Goal: Information Seeking & Learning: Learn about a topic

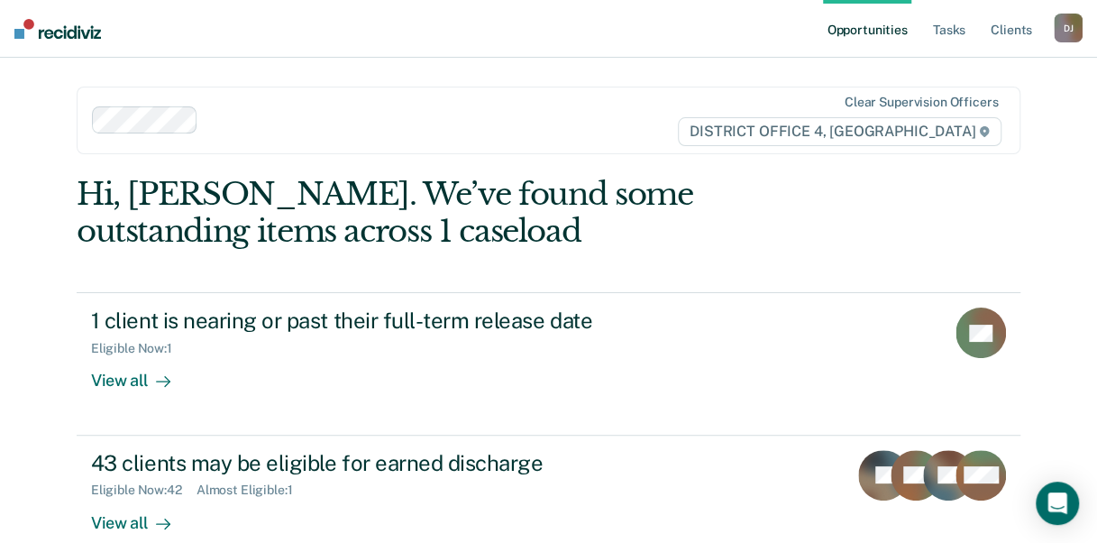
scroll to position [65, 0]
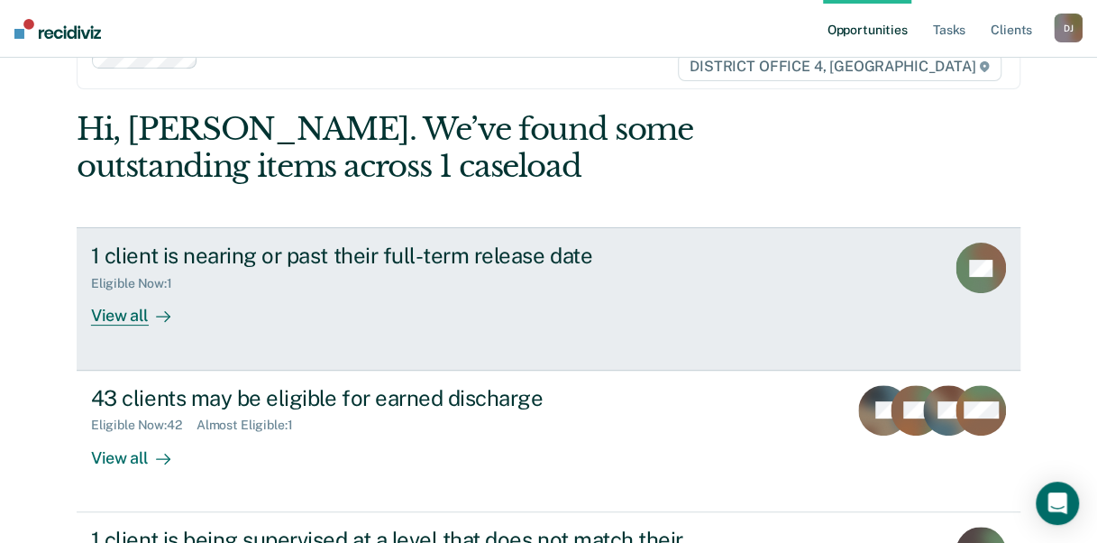
click at [81, 321] on link "1 client is nearing or past their full-term release date Eligible Now : 1 View …" at bounding box center [549, 298] width 944 height 142
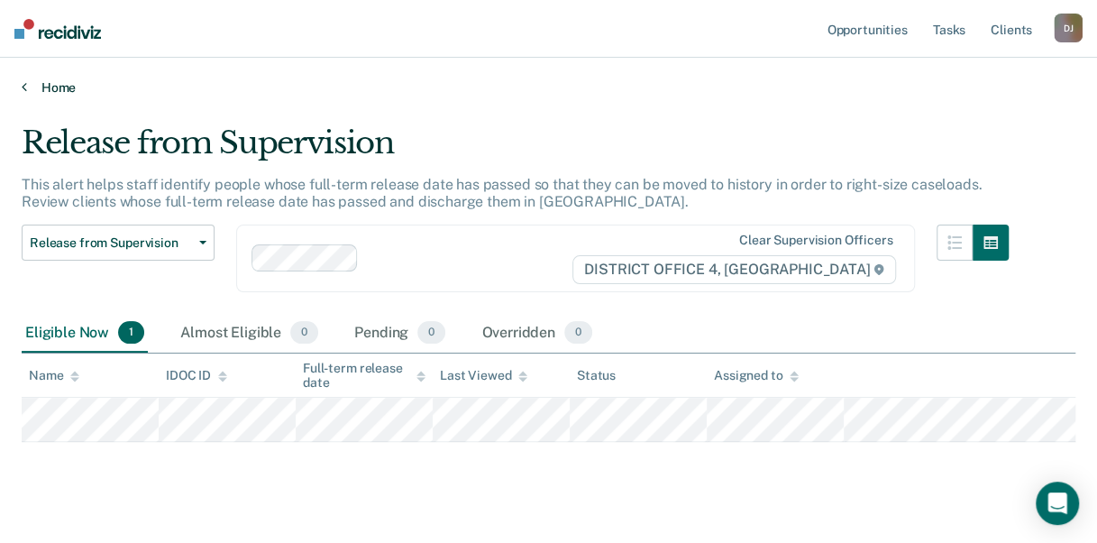
click at [57, 88] on link "Home" at bounding box center [549, 87] width 1054 height 16
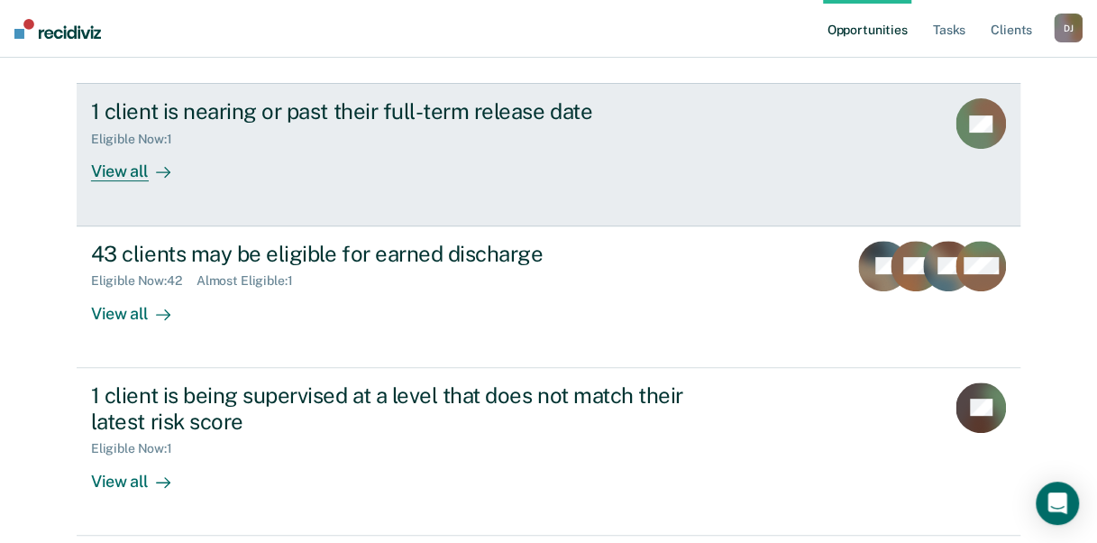
scroll to position [208, 0]
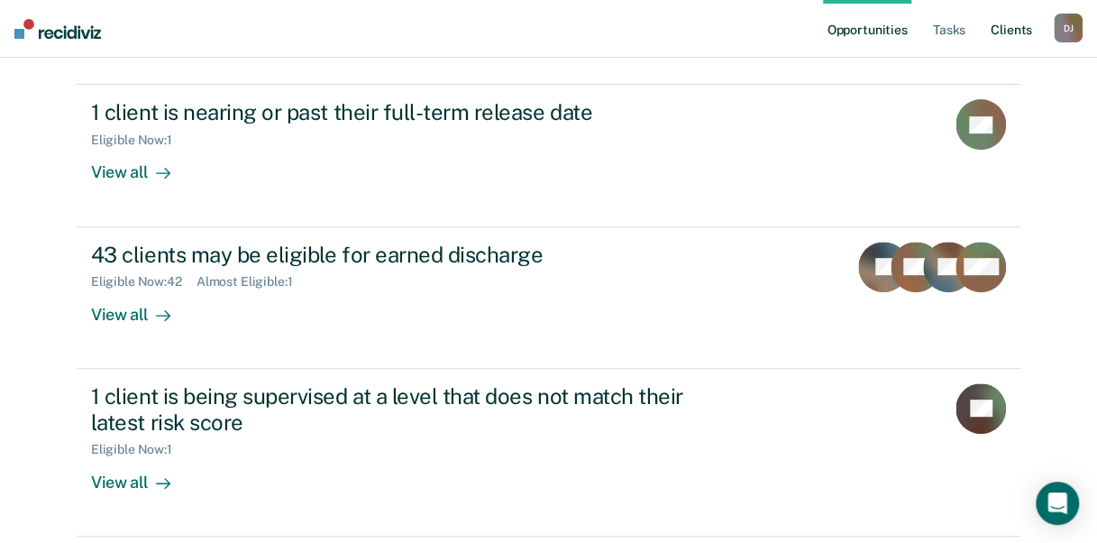
click at [1002, 41] on link "Client s" at bounding box center [1011, 29] width 49 height 58
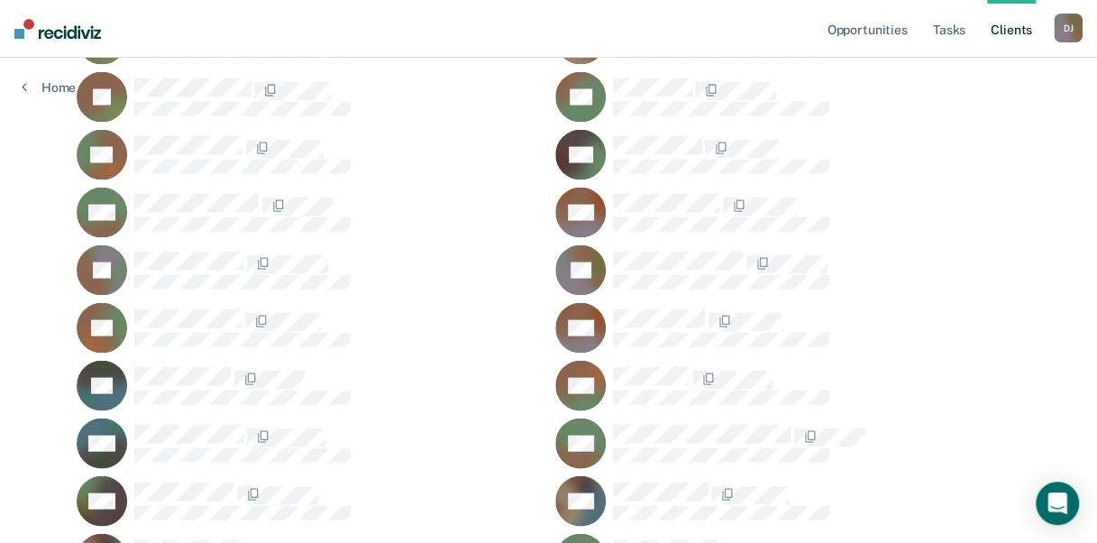
scroll to position [5238, 0]
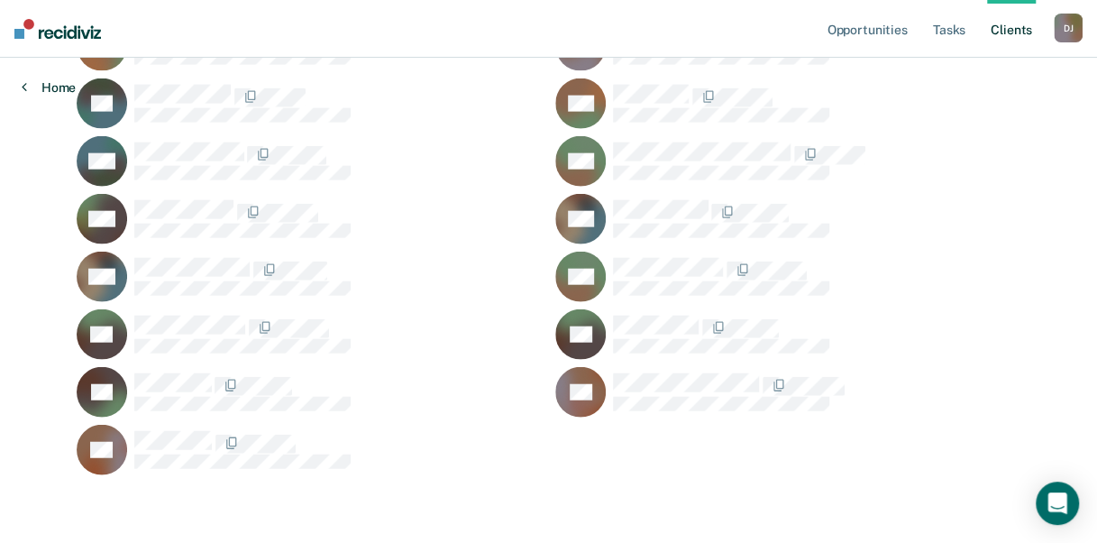
click at [36, 87] on link "Home" at bounding box center [49, 87] width 54 height 16
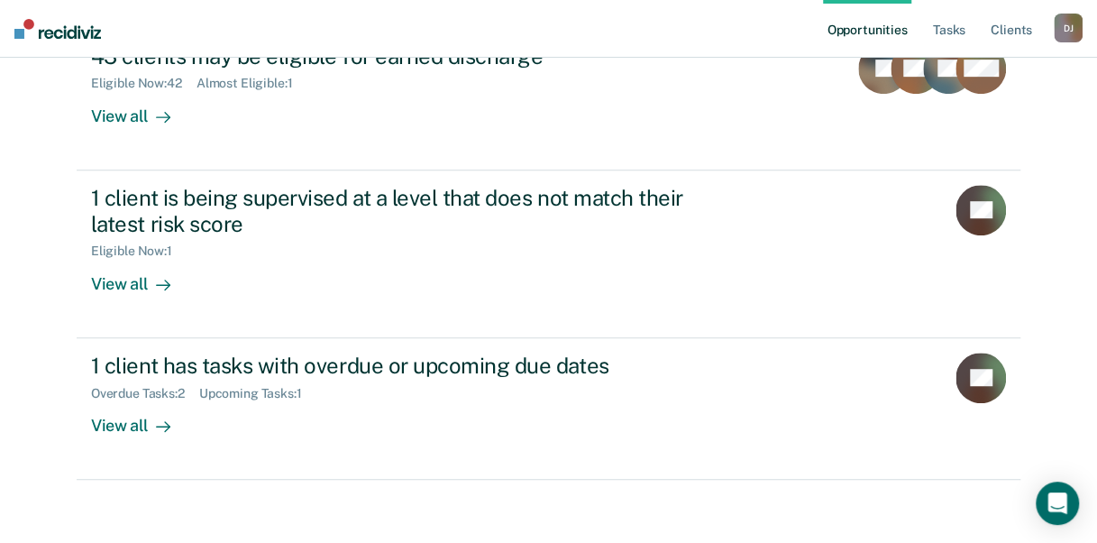
scroll to position [407, 0]
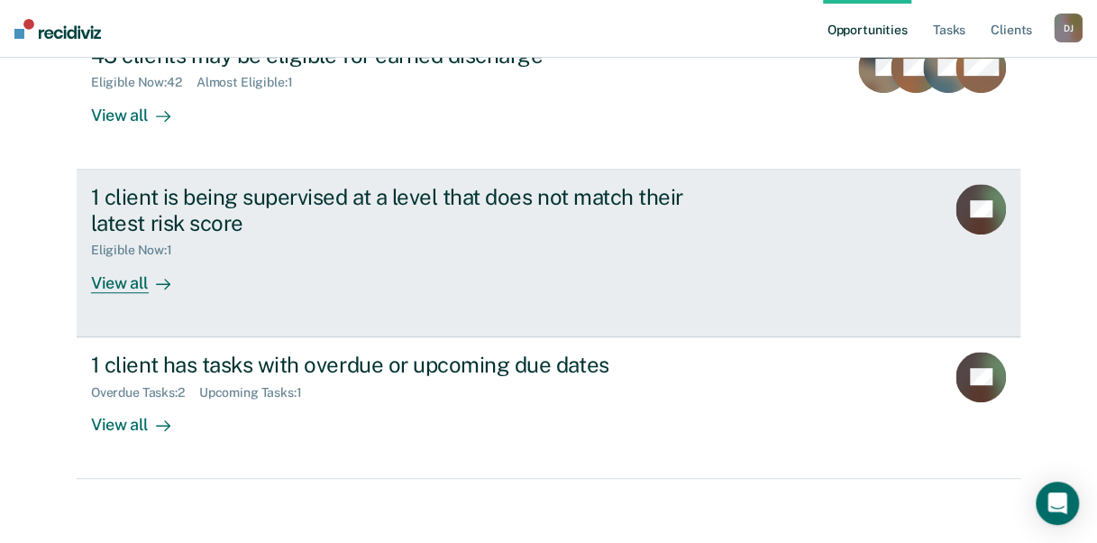
click at [99, 278] on div "View all" at bounding box center [141, 275] width 101 height 35
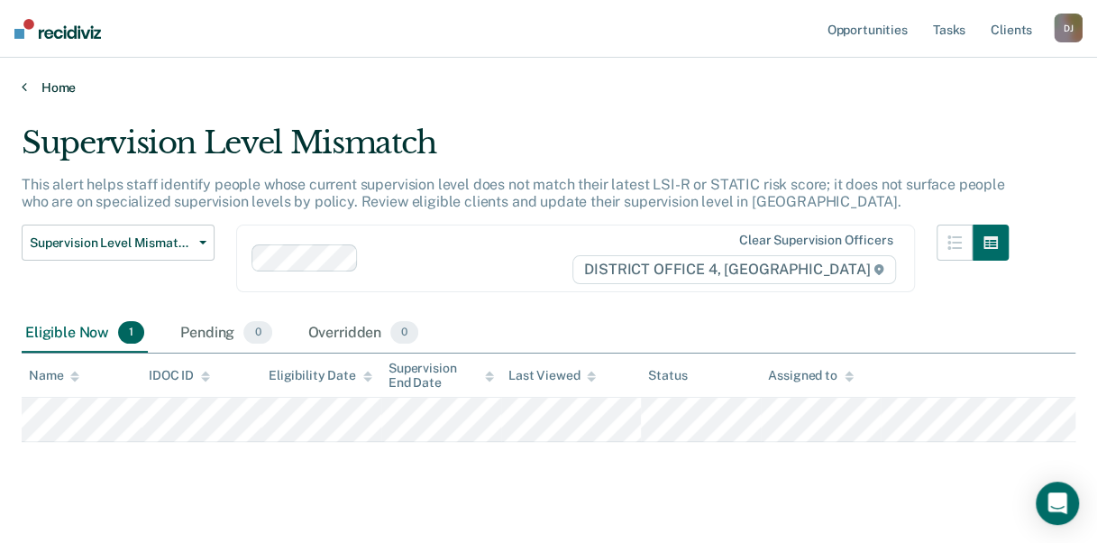
click at [35, 88] on link "Home" at bounding box center [549, 87] width 1054 height 16
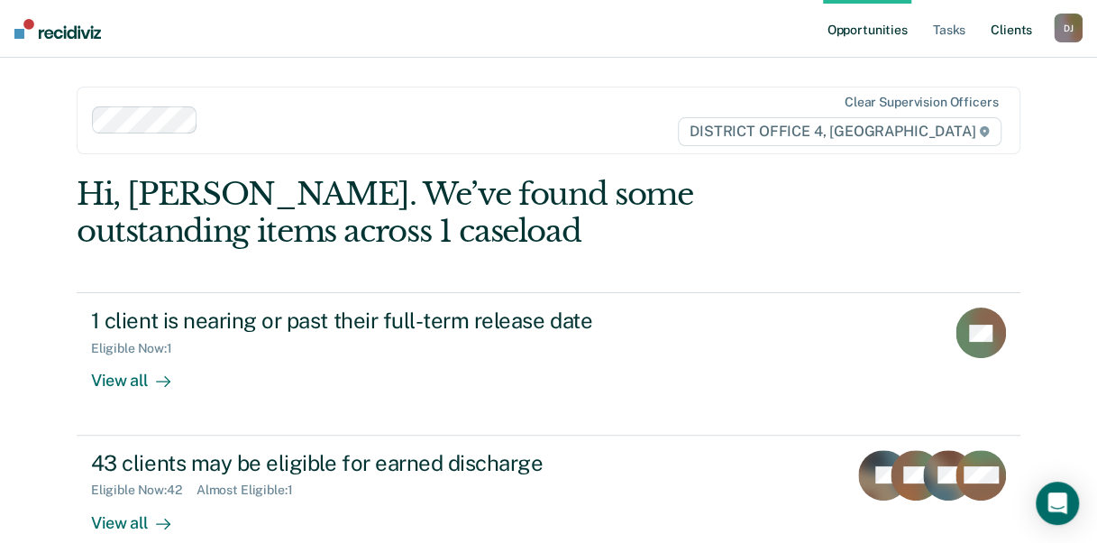
click at [1008, 43] on link "Client s" at bounding box center [1011, 29] width 49 height 58
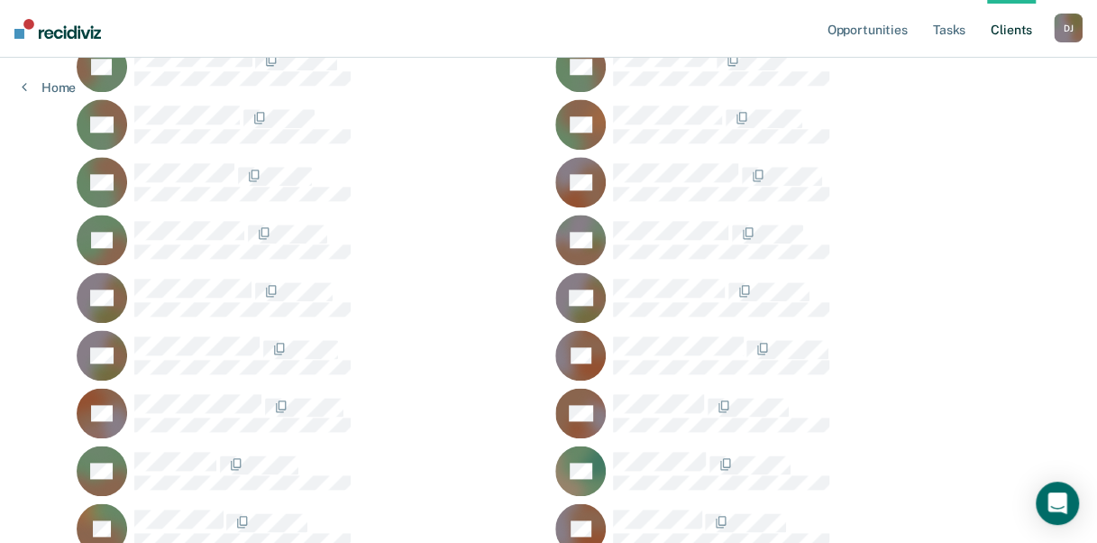
scroll to position [911, 0]
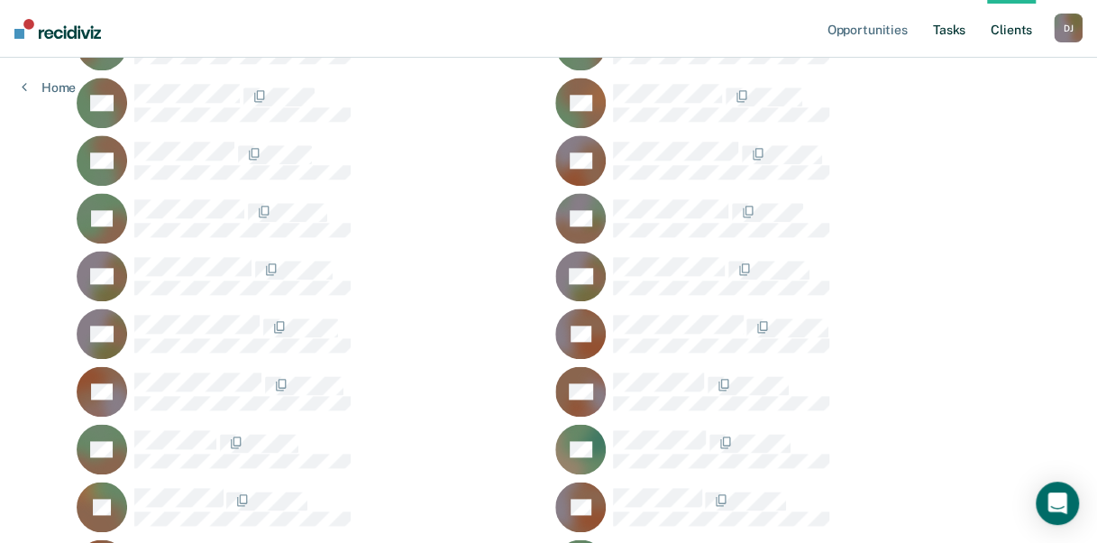
click at [954, 31] on link "Tasks" at bounding box center [949, 29] width 40 height 58
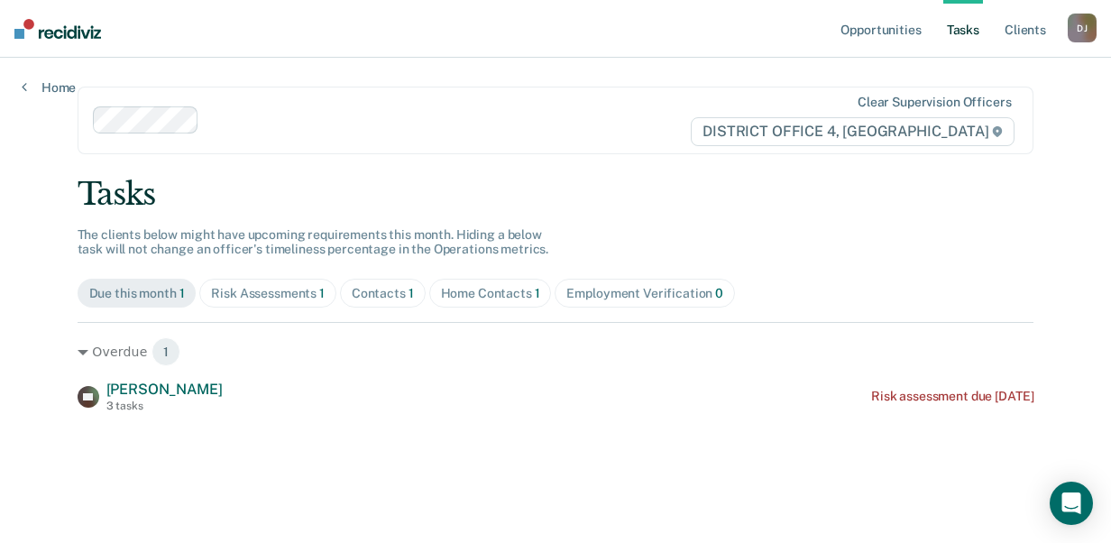
click at [490, 297] on div "Home Contacts 1" at bounding box center [490, 293] width 99 height 15
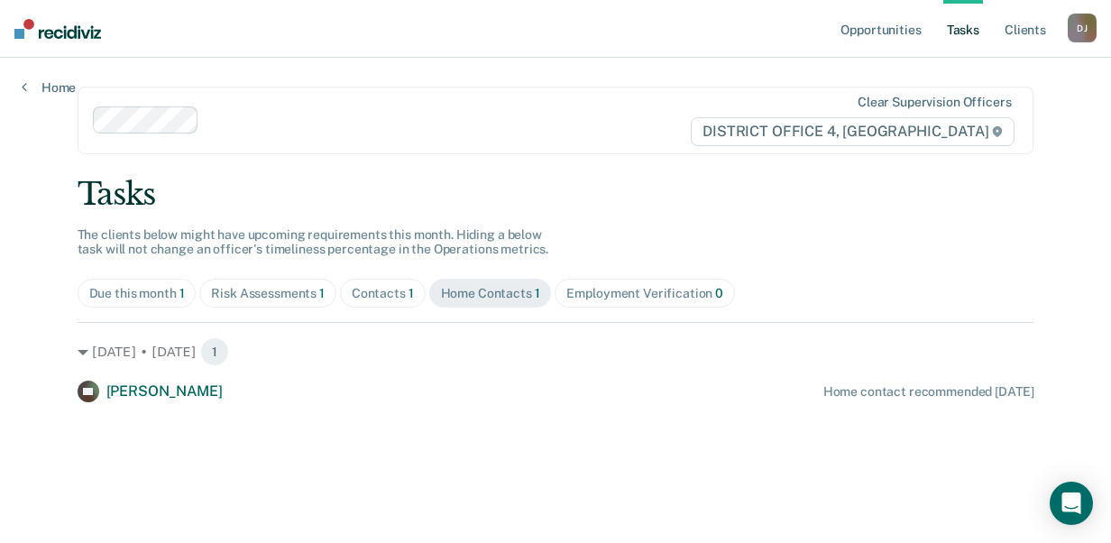
click at [146, 288] on div "Due this month 1" at bounding box center [137, 293] width 96 height 15
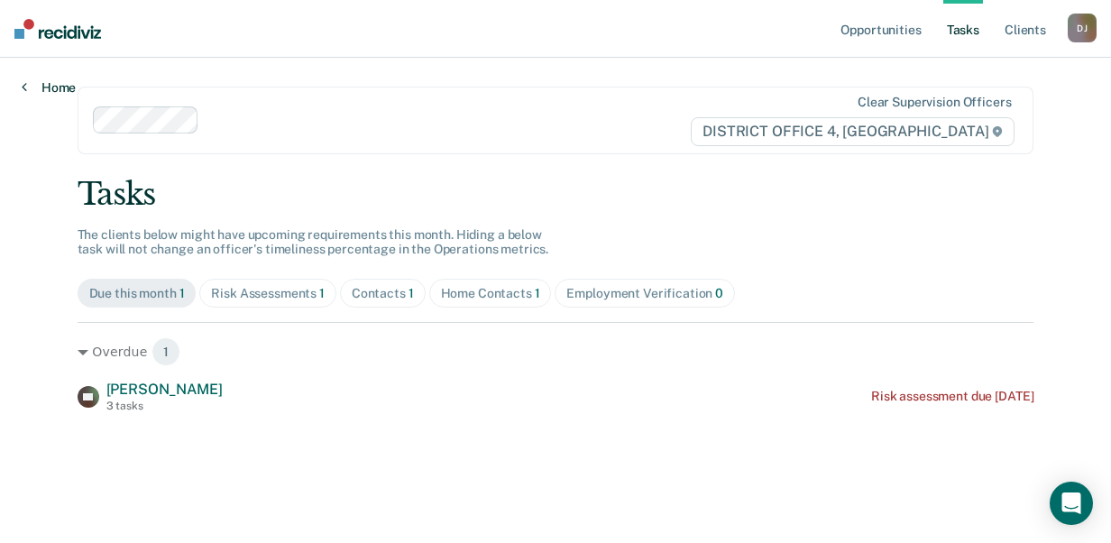
click at [46, 88] on link "Home" at bounding box center [49, 87] width 54 height 16
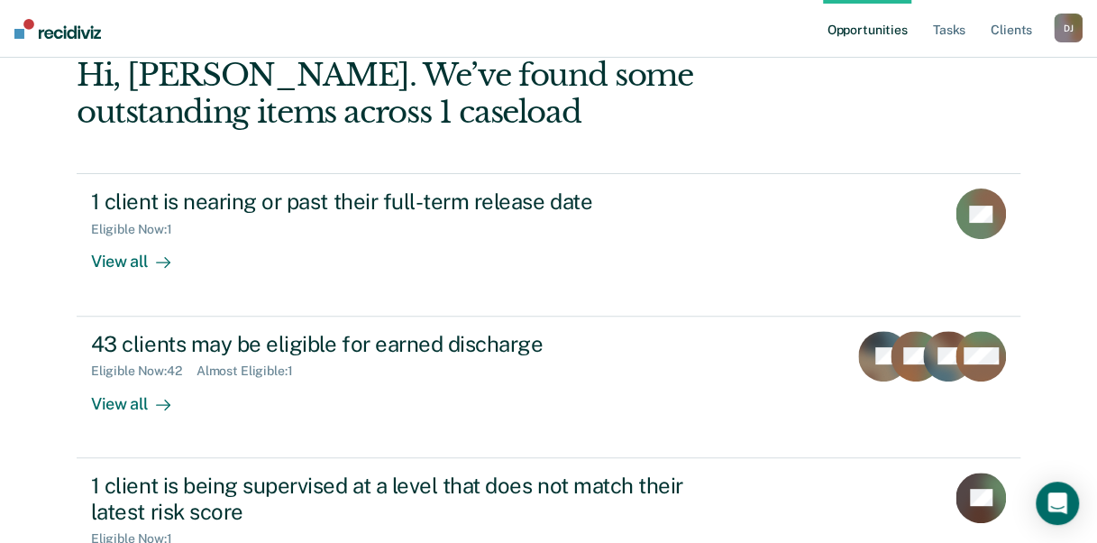
scroll to position [119, 0]
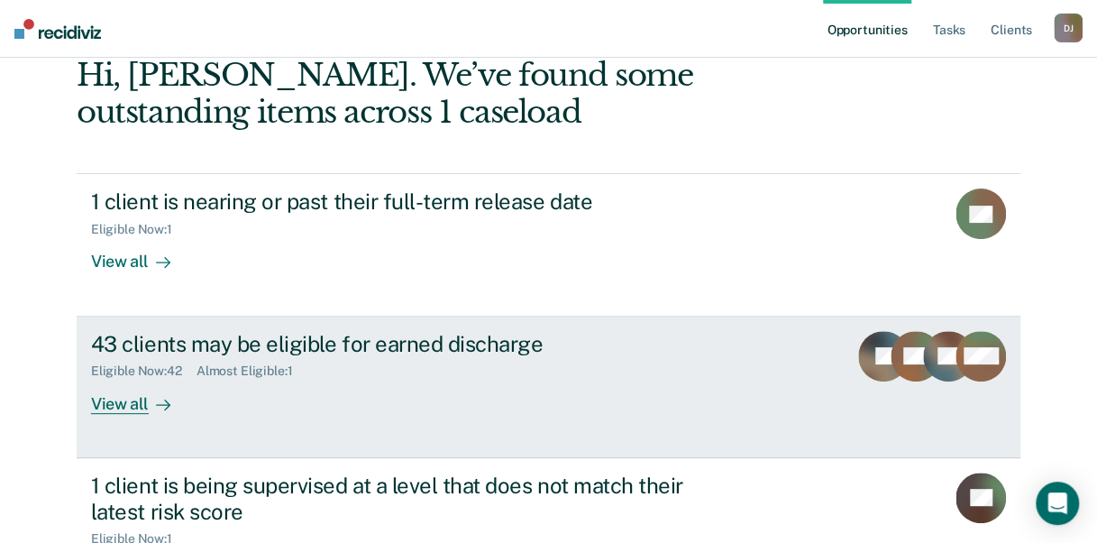
click at [149, 399] on div at bounding box center [160, 403] width 22 height 21
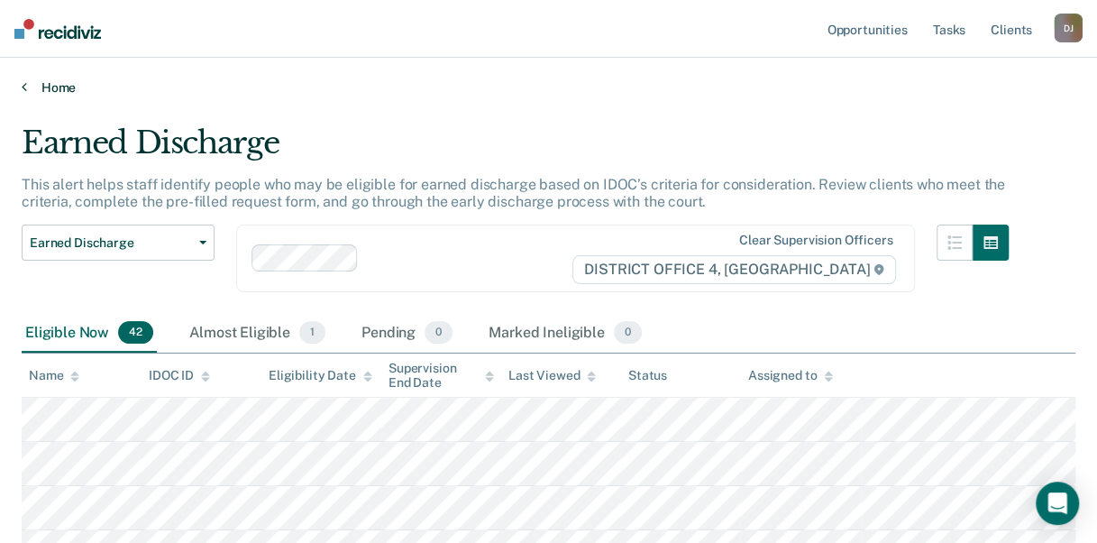
click at [49, 84] on link "Home" at bounding box center [549, 87] width 1054 height 16
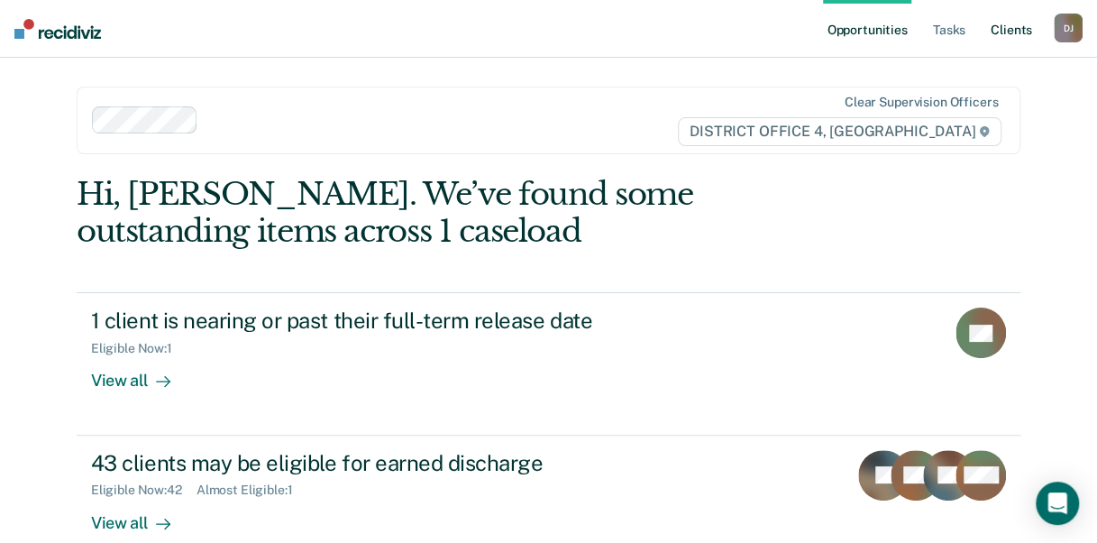
click at [993, 27] on link "Client s" at bounding box center [1011, 29] width 49 height 58
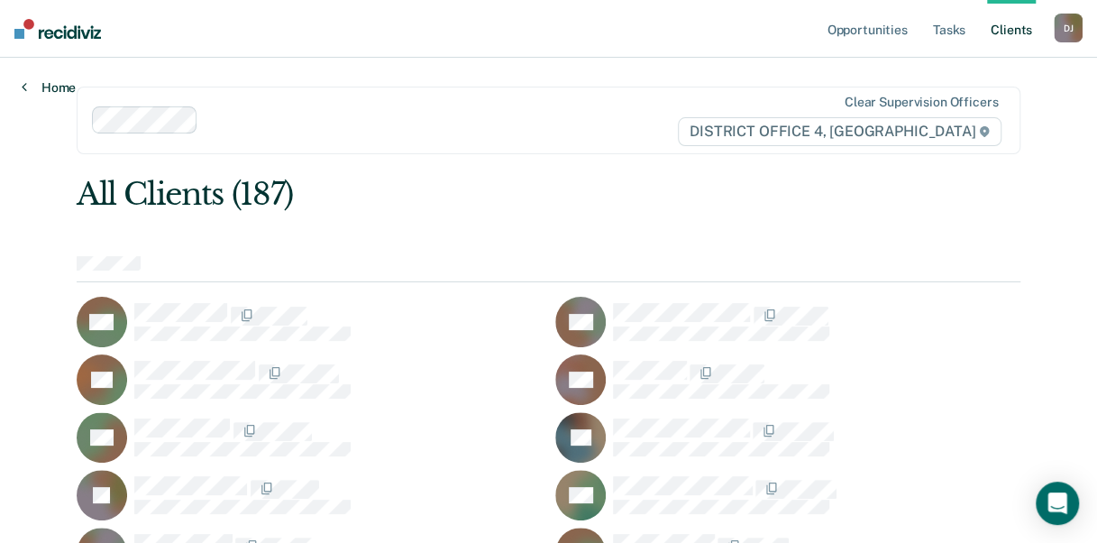
click at [51, 93] on link "Home" at bounding box center [49, 87] width 54 height 16
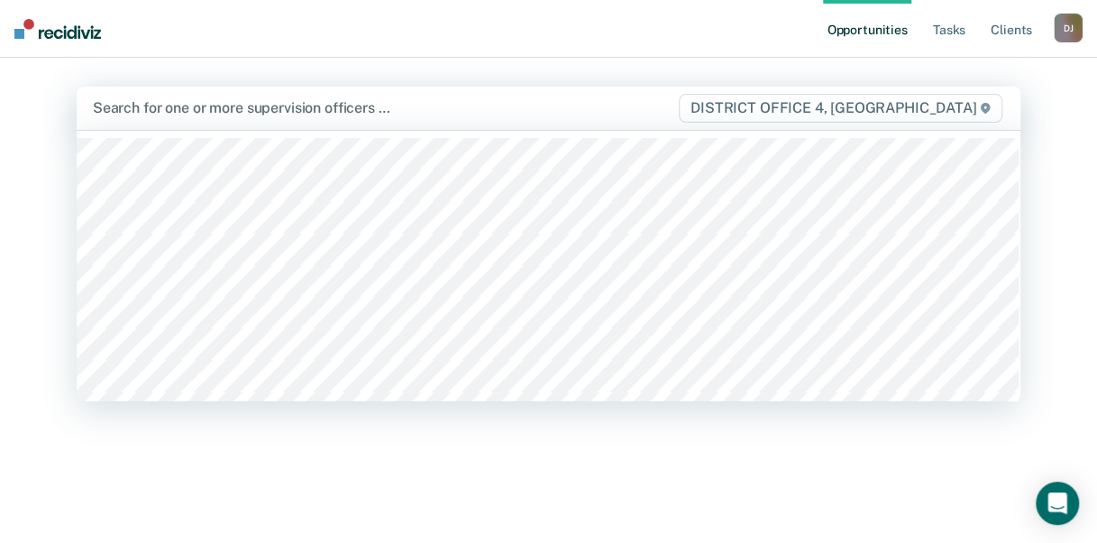
click at [391, 113] on div at bounding box center [385, 107] width 584 height 21
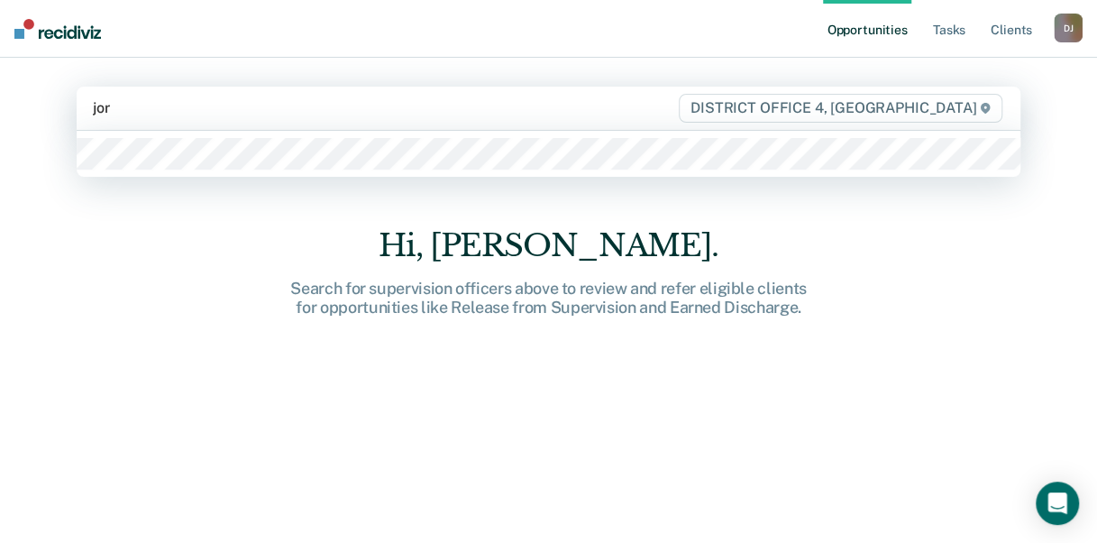
type input "jord"
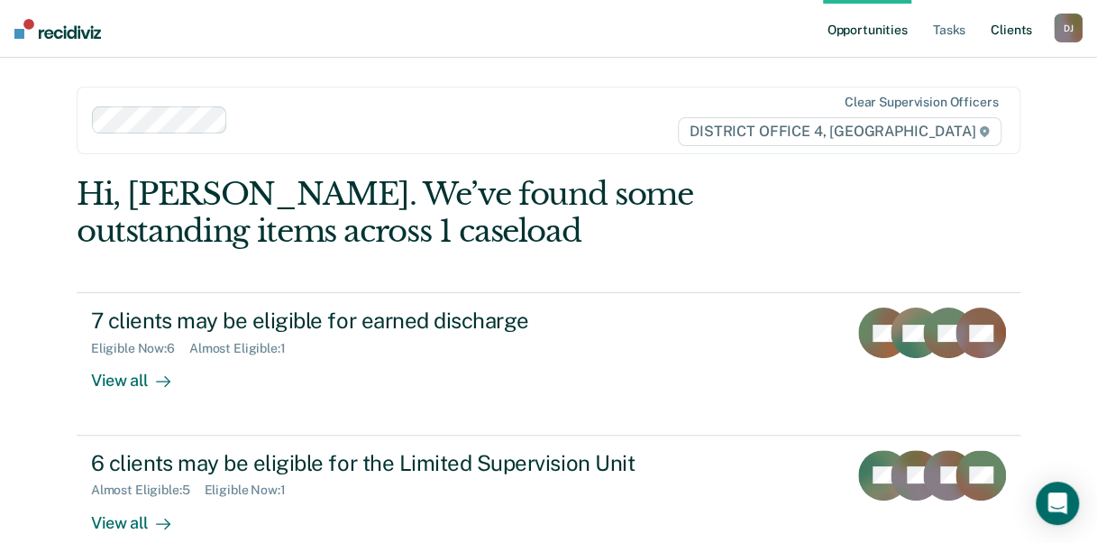
click at [1023, 29] on link "Client s" at bounding box center [1011, 29] width 49 height 58
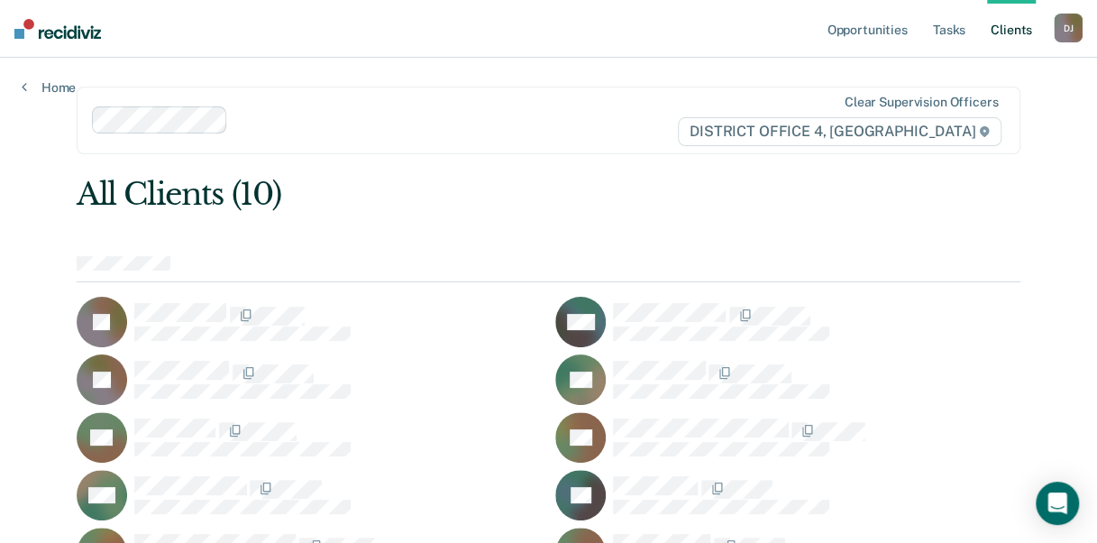
scroll to position [103, 0]
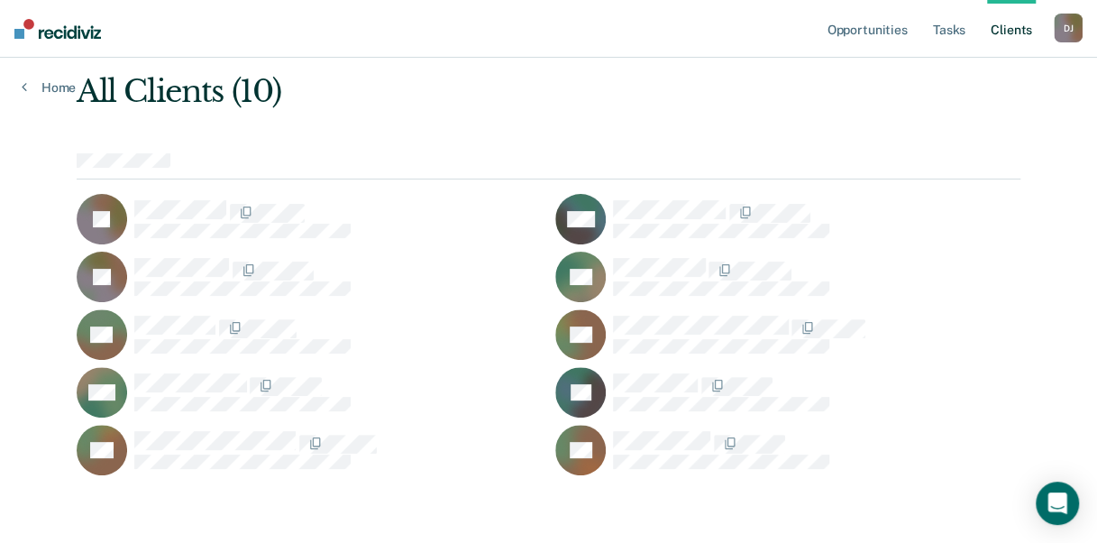
click at [562, 22] on nav "Opportunities Tasks Client s [PERSON_NAME], [PERSON_NAME] Profile How it works …" at bounding box center [548, 29] width 1097 height 58
